Goal: Check status: Check status

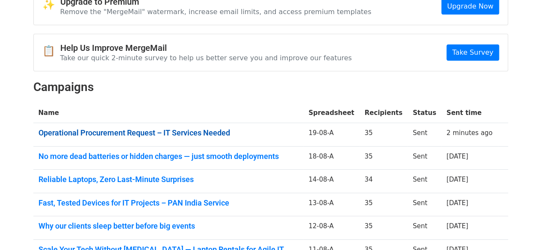
click at [141, 129] on link "Operational Procurement Request – IT Services Needed" at bounding box center [168, 132] width 260 height 9
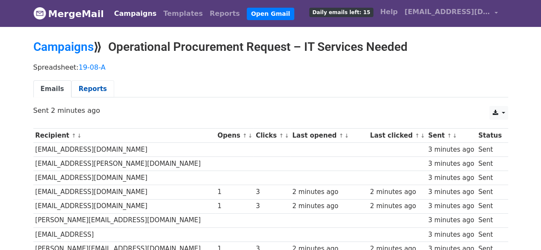
click at [99, 91] on link "Reports" at bounding box center [92, 89] width 43 height 18
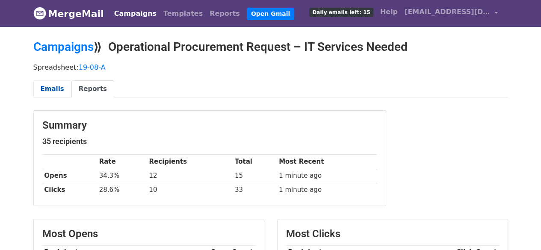
click at [56, 88] on link "Emails" at bounding box center [52, 89] width 38 height 18
